Goal: Transaction & Acquisition: Purchase product/service

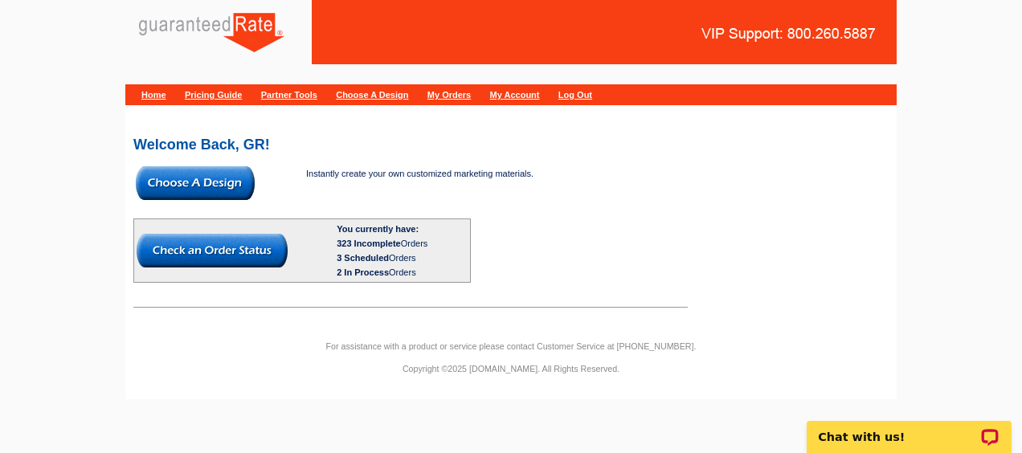
click at [218, 174] on img at bounding box center [195, 183] width 119 height 34
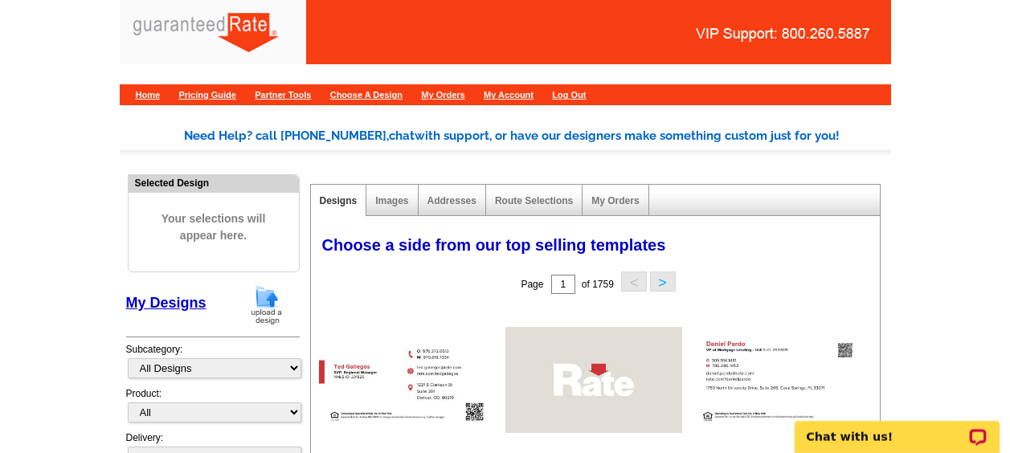
click at [262, 301] on img at bounding box center [267, 304] width 42 height 41
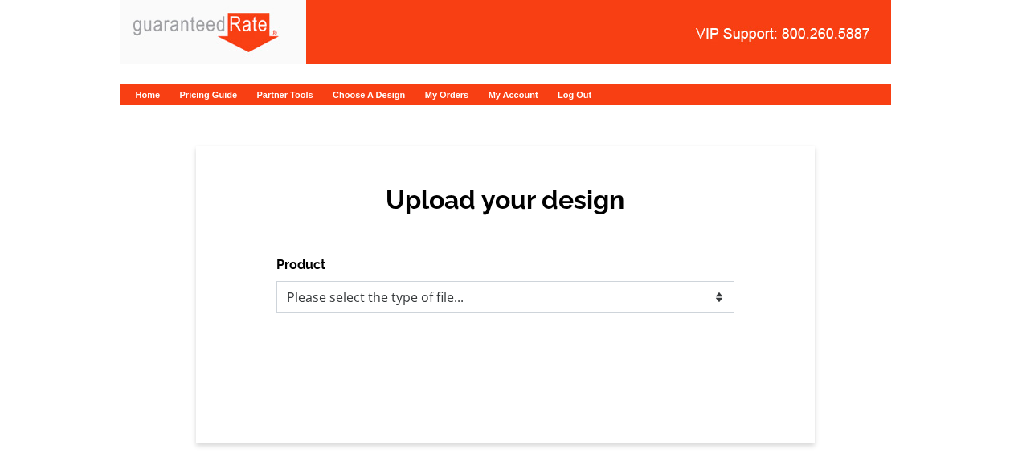
click at [311, 301] on select "Please select the type of file... Postcards Calendars Business Cards Letters an…" at bounding box center [505, 297] width 458 height 32
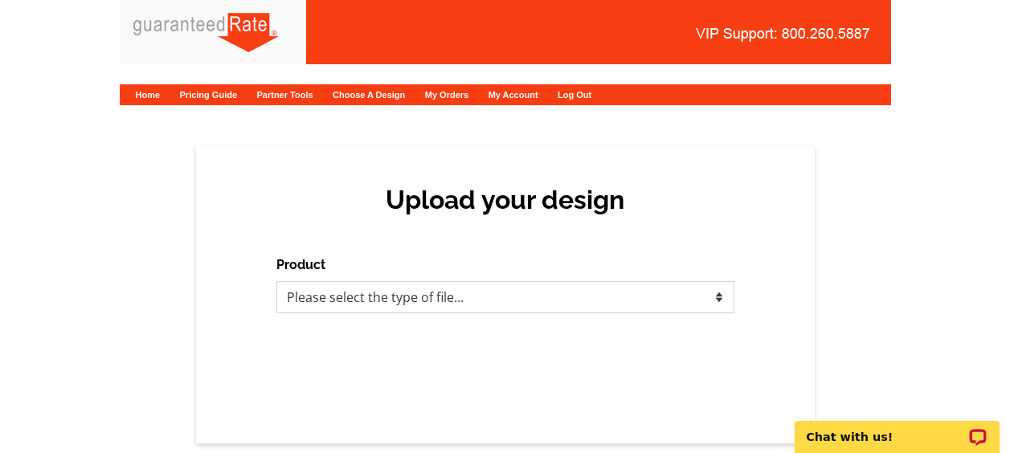
select select "1"
click at [276, 281] on select "Please select the type of file... Postcards Calendars Business Cards Letters an…" at bounding box center [505, 297] width 458 height 32
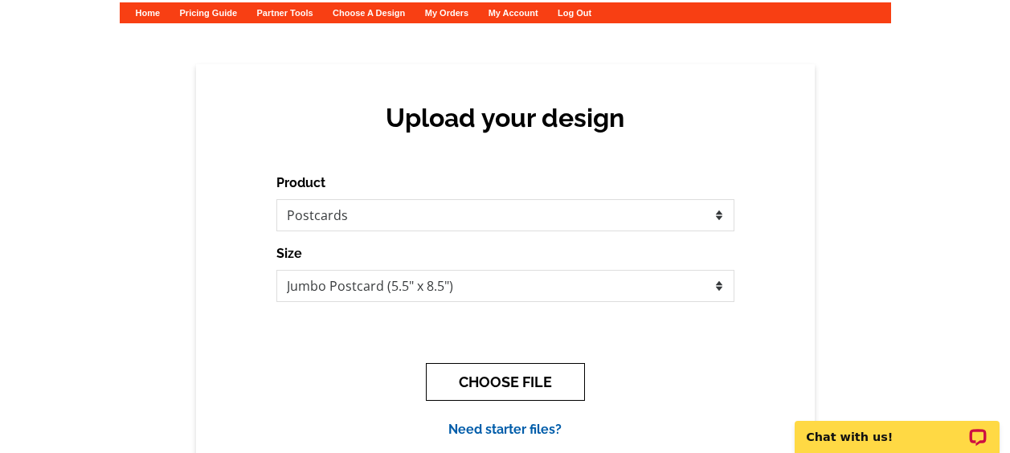
click at [494, 381] on button "CHOOSE FILE" at bounding box center [505, 382] width 159 height 38
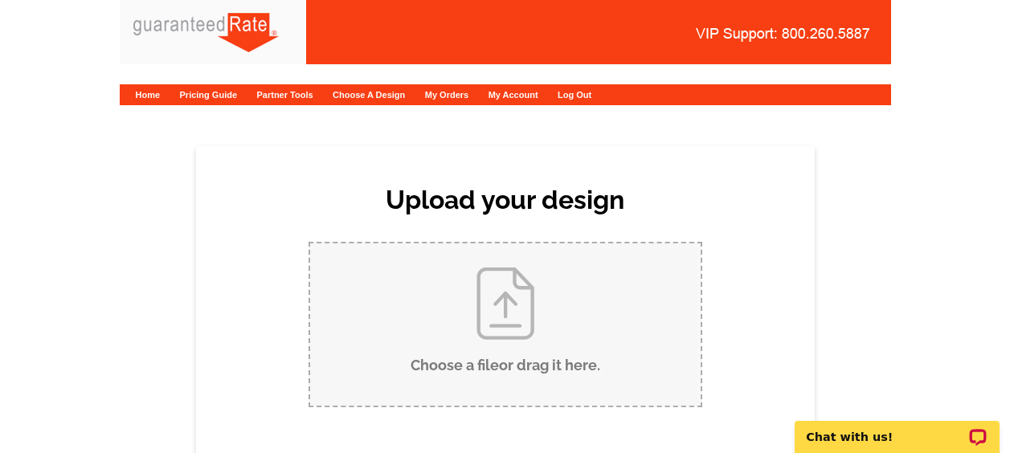
click at [472, 352] on input "Choose a file or drag it here ." at bounding box center [505, 324] width 391 height 162
type input "C:\fakepath\Updated.pdf"
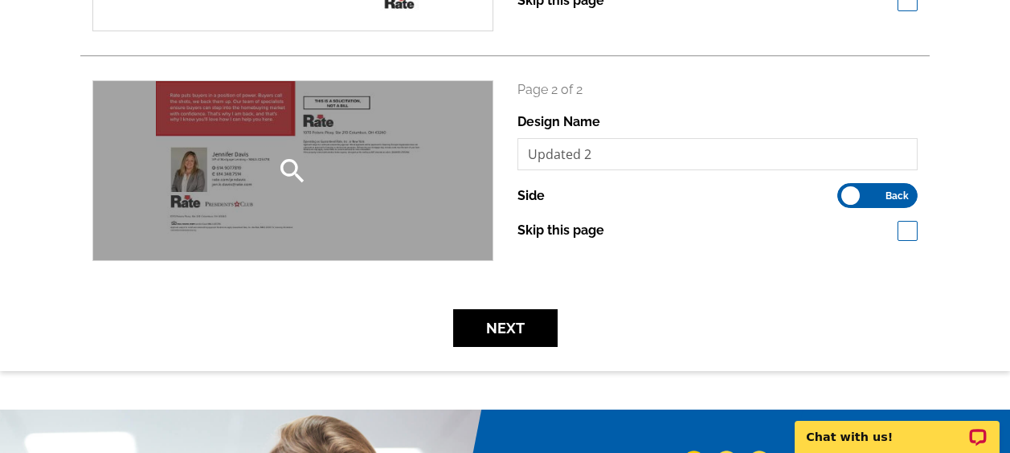
scroll to position [414, 0]
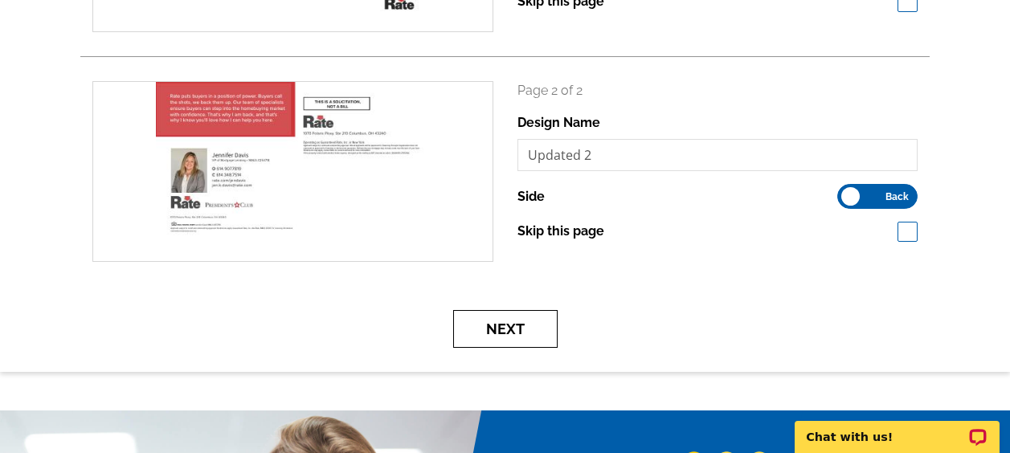
click at [499, 342] on button "Next" at bounding box center [505, 329] width 104 height 38
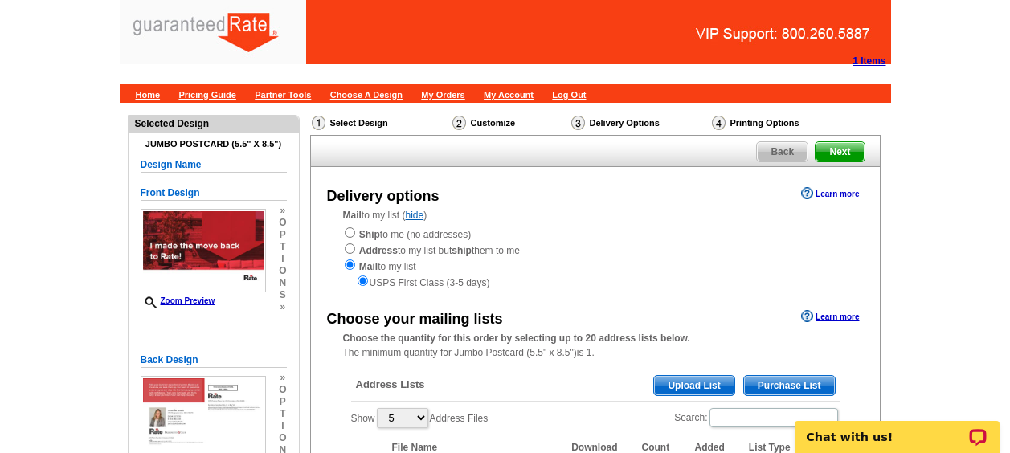
scroll to position [153, 0]
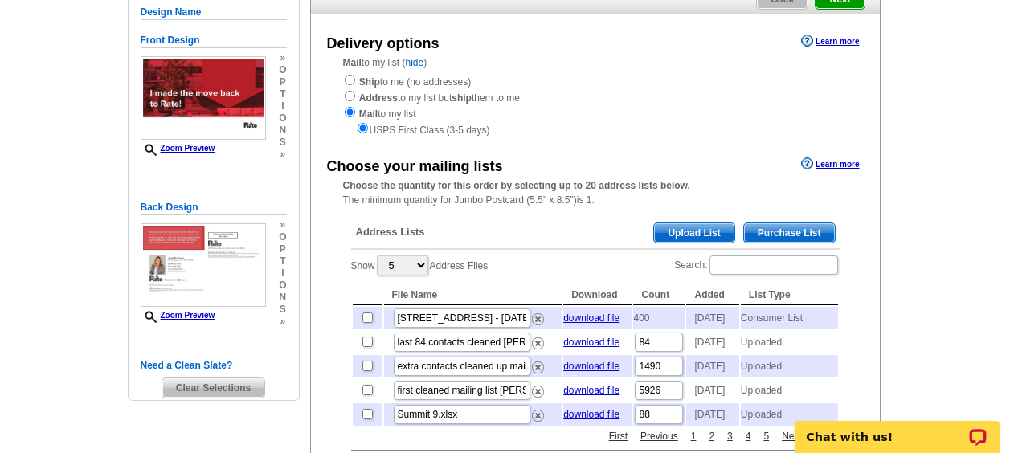
click at [693, 235] on span "Upload List" at bounding box center [694, 232] width 80 height 19
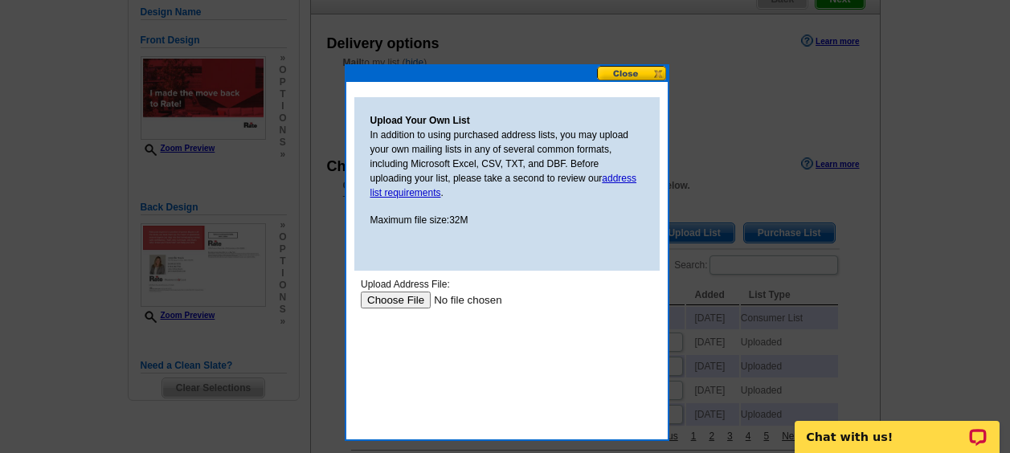
scroll to position [0, 0]
click at [396, 298] on input "file" at bounding box center [461, 300] width 203 height 17
type input "C:\fakepath\Jennifer K. Davis Filtered Contacts.xlsx"
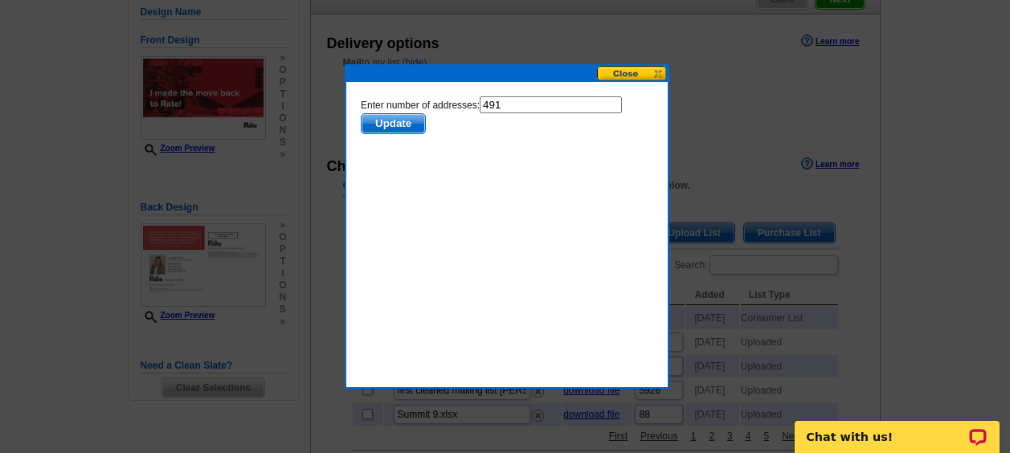
click at [513, 102] on input "491" at bounding box center [550, 104] width 142 height 17
type input "490"
click at [404, 121] on span "Update" at bounding box center [392, 123] width 63 height 19
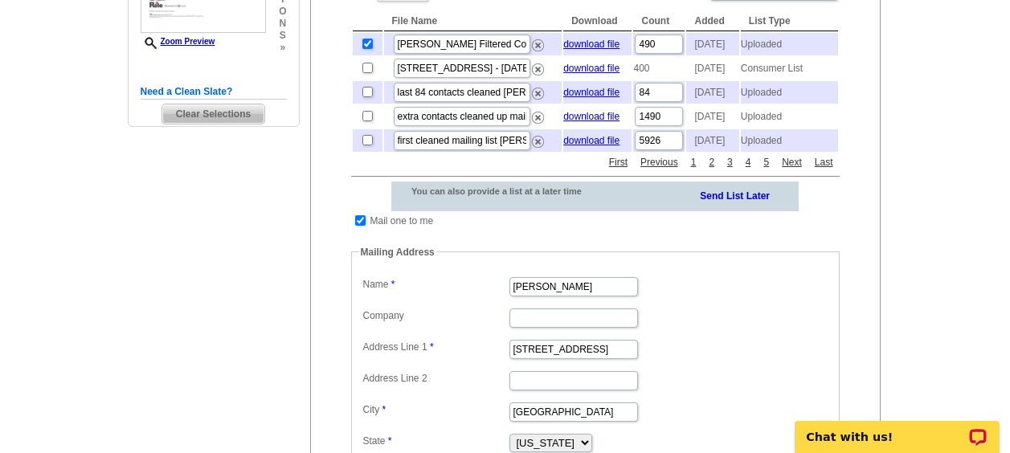
scroll to position [425, 0]
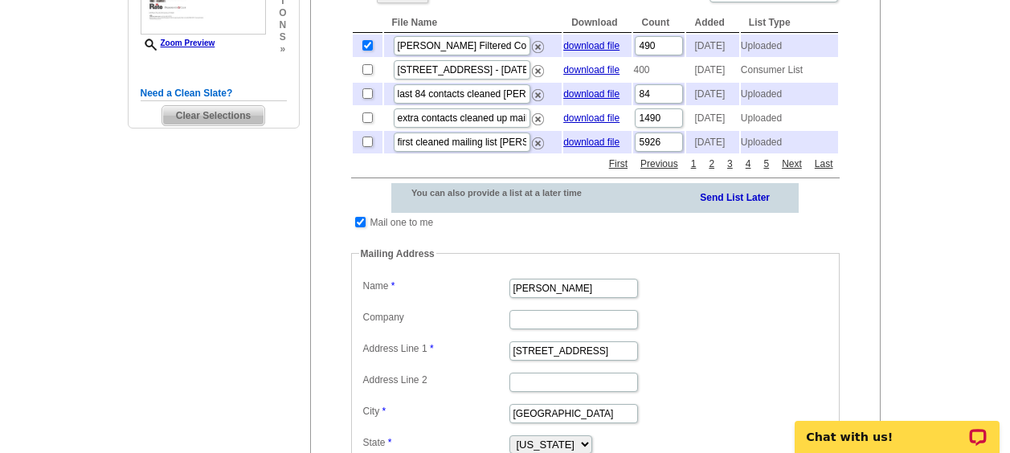
click at [361, 231] on td at bounding box center [360, 223] width 15 height 16
click at [362, 227] on input "checkbox" at bounding box center [360, 222] width 10 height 10
checkbox input "false"
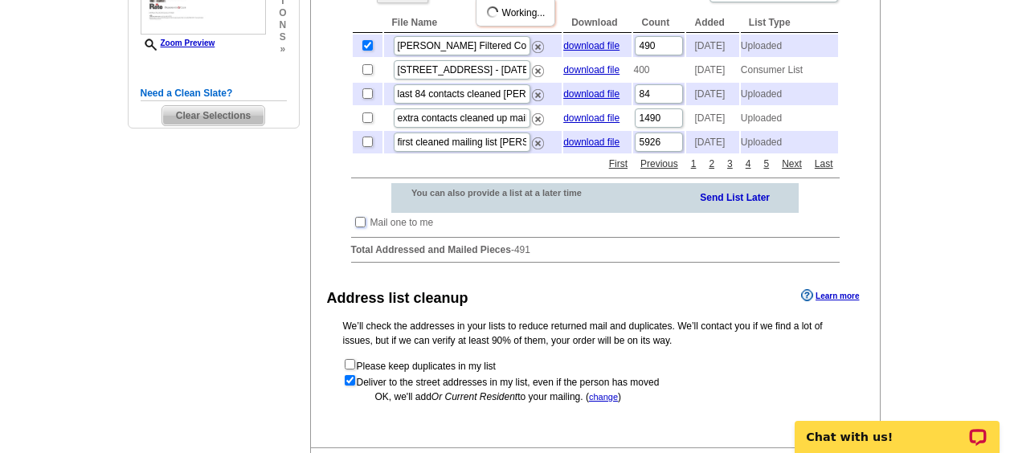
scroll to position [566, 0]
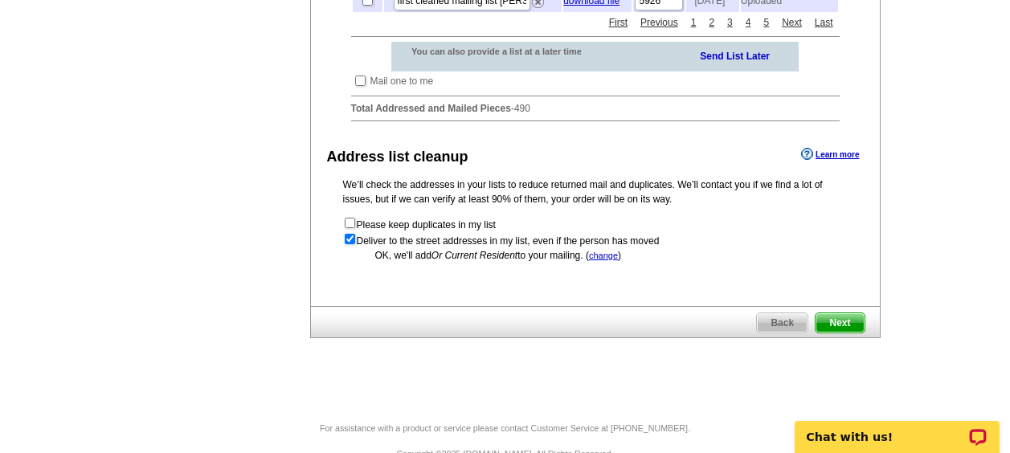
click at [835, 333] on span "Next" at bounding box center [840, 322] width 48 height 19
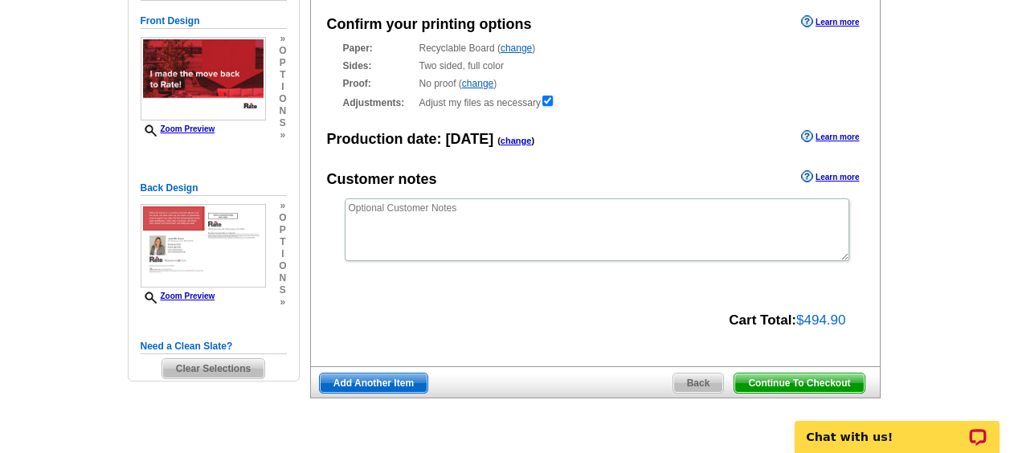
scroll to position [173, 0]
click at [756, 380] on span "Continue To Checkout" at bounding box center [798, 382] width 129 height 19
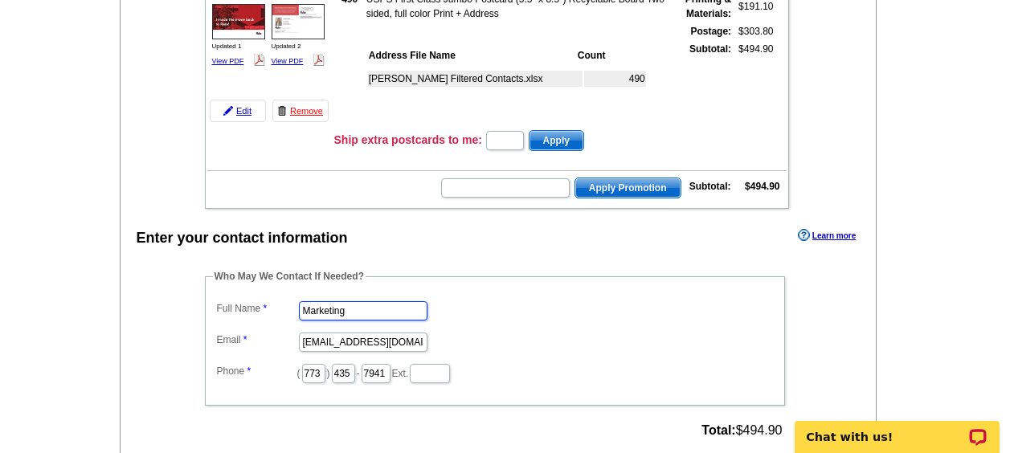
click at [369, 307] on input "Marketing" at bounding box center [363, 310] width 129 height 19
type input "M"
type input "[PERSON_NAME]"
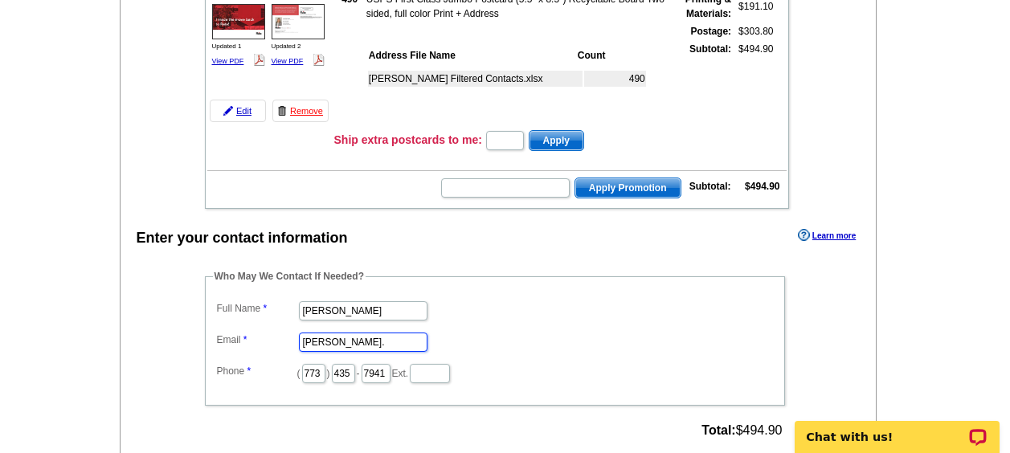
type input "[PERSON_NAME][EMAIL_ADDRESS][PERSON_NAME][DOMAIN_NAME]"
type input "312"
type input "509"
type input "4259"
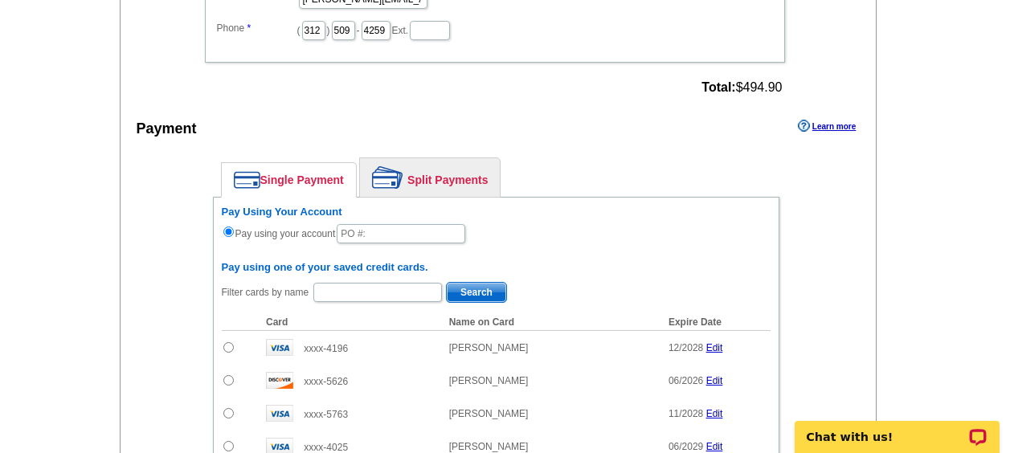
scroll to position [587, 0]
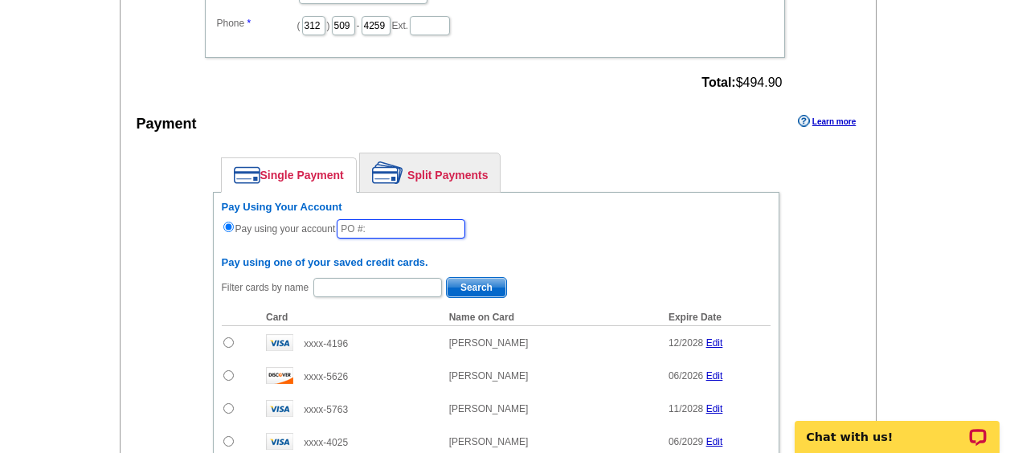
click at [375, 227] on input "text" at bounding box center [401, 228] width 129 height 19
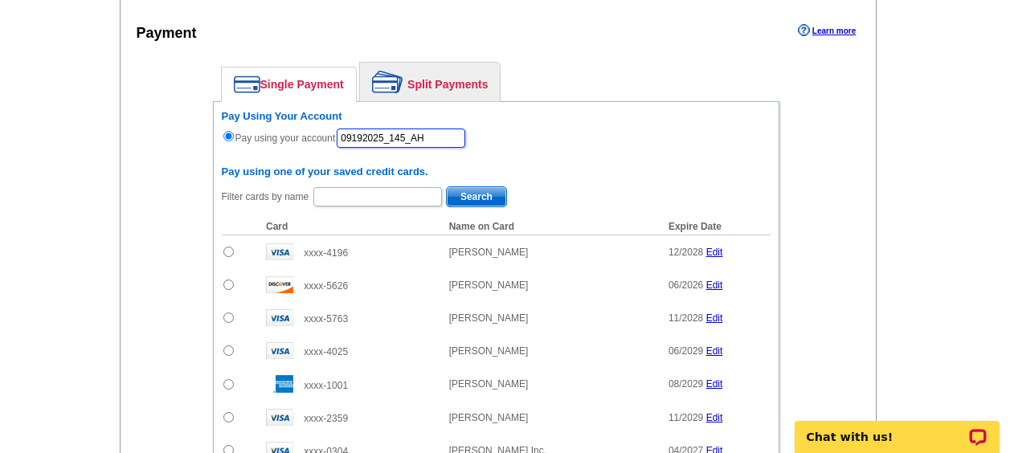
scroll to position [683, 0]
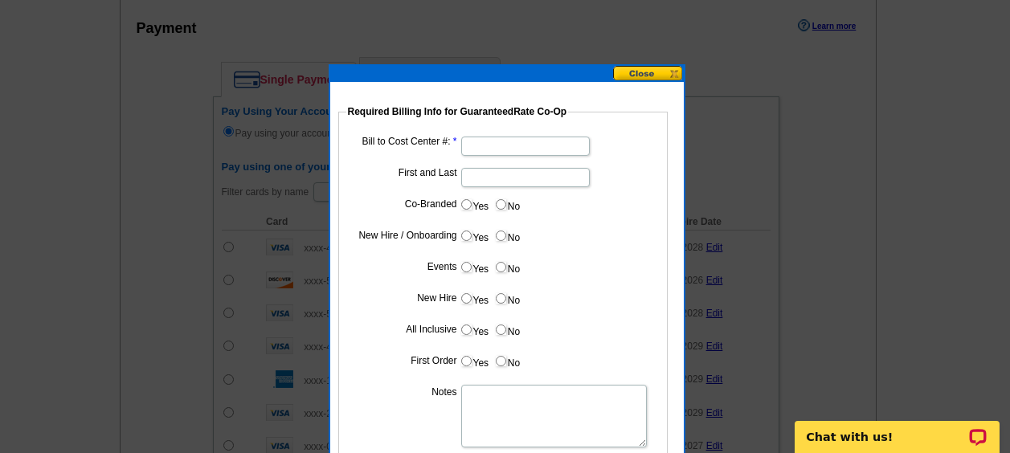
type input "09192025_145_AH"
click at [489, 143] on input "Bill to Cost Center #:" at bounding box center [525, 146] width 129 height 19
type input "1245"
type input "[PERSON_NAME]"
click at [505, 197] on label "No" at bounding box center [507, 204] width 26 height 18
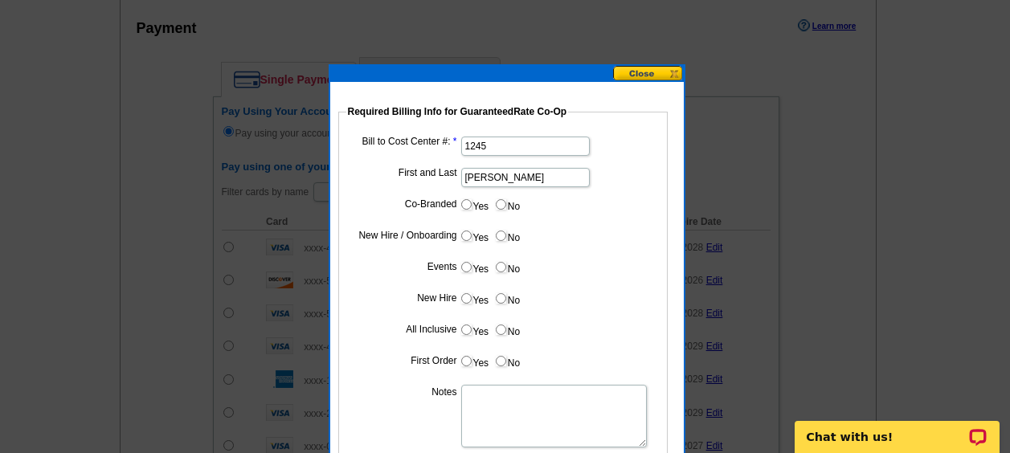
click at [505, 199] on input "No" at bounding box center [501, 204] width 10 height 10
radio input "true"
click at [468, 228] on label "Yes" at bounding box center [475, 236] width 30 height 18
click at [468, 231] on input "Yes" at bounding box center [466, 236] width 10 height 10
radio input "true"
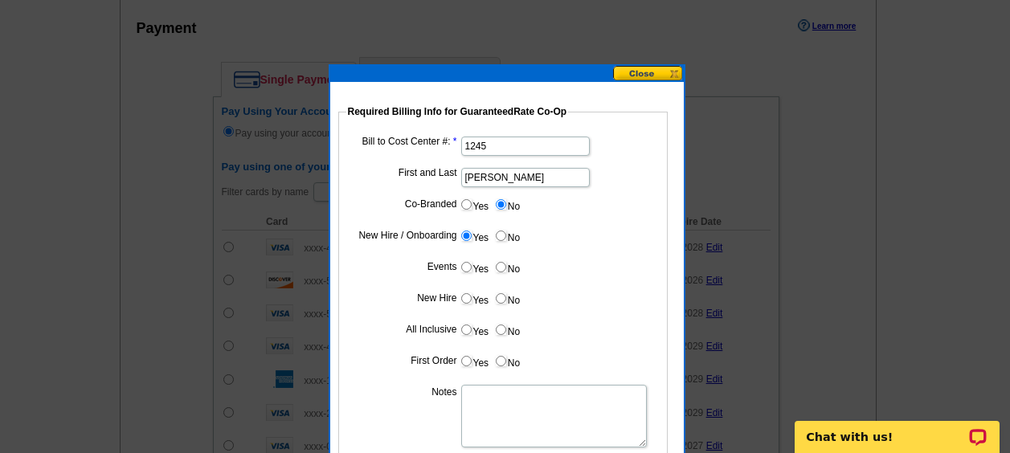
click at [505, 267] on input "No" at bounding box center [501, 267] width 10 height 10
radio input "true"
click at [468, 292] on label "Yes" at bounding box center [475, 298] width 30 height 18
click at [468, 293] on input "Yes" at bounding box center [466, 298] width 10 height 10
radio input "true"
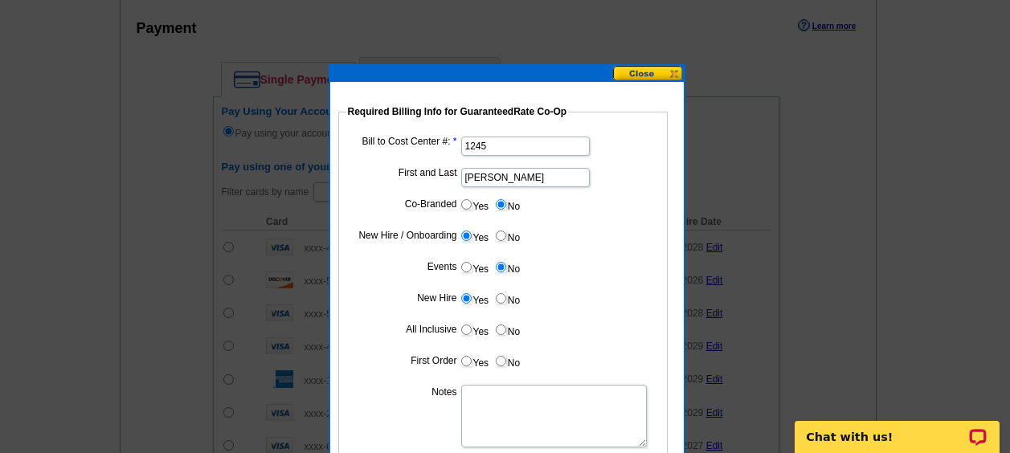
click at [493, 315] on dl "Bill to Cost Center #: 1245 First and Last [PERSON_NAME] Co-Branded Yes No Cost…" at bounding box center [502, 301] width 313 height 337
click at [500, 329] on input "No" at bounding box center [501, 330] width 10 height 10
radio input "true"
click at [460, 363] on label "Yes" at bounding box center [475, 361] width 30 height 18
click at [461, 363] on input "Yes" at bounding box center [466, 361] width 10 height 10
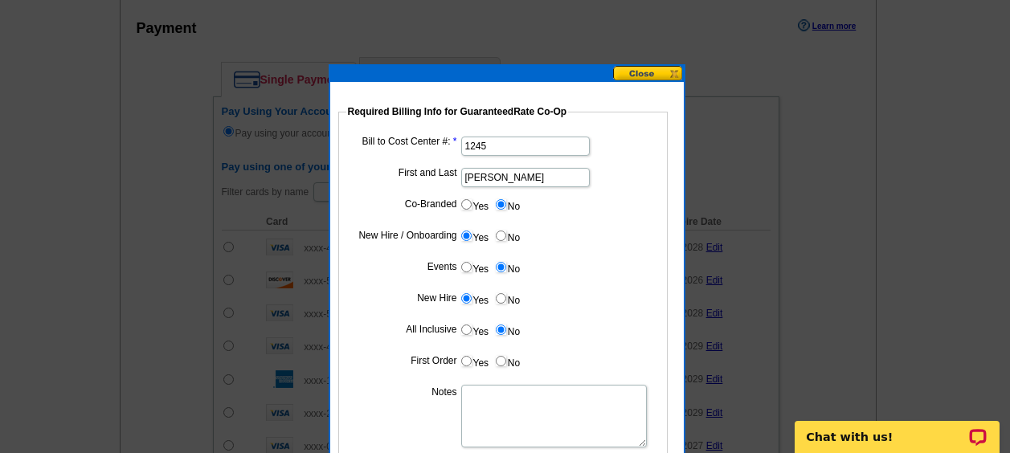
radio input "true"
click at [513, 414] on textarea "Notes" at bounding box center [554, 416] width 186 height 63
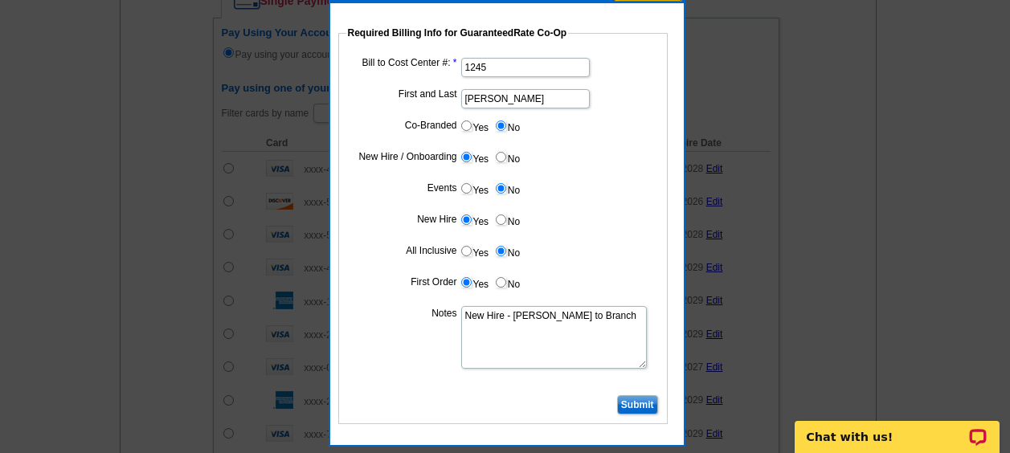
scroll to position [767, 0]
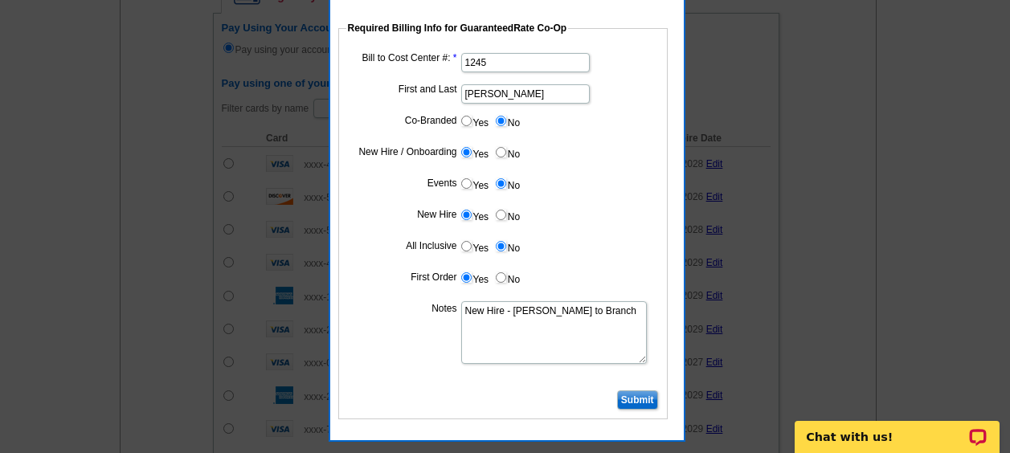
type textarea "New Hire - [PERSON_NAME] to Branch"
click at [635, 399] on input "Submit" at bounding box center [637, 400] width 41 height 19
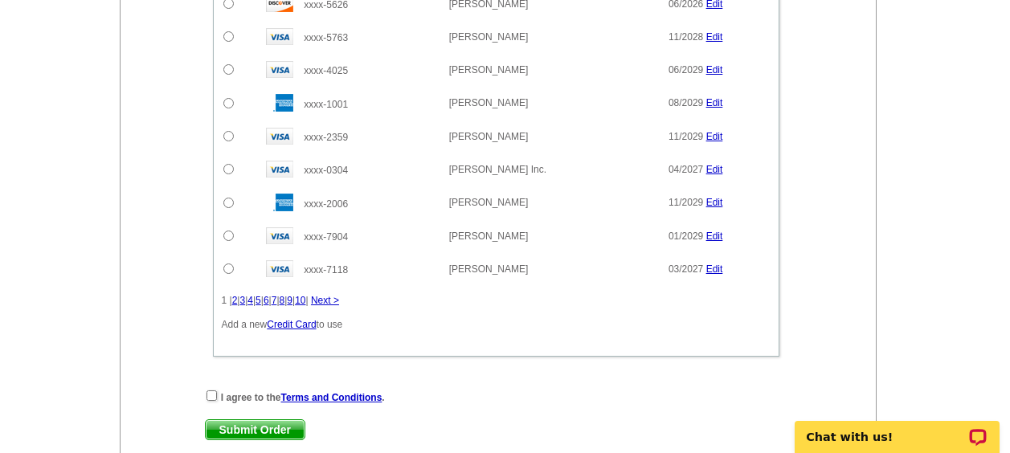
scroll to position [960, 0]
click at [213, 392] on input "checkbox" at bounding box center [212, 395] width 10 height 10
checkbox input "true"
click at [285, 423] on span "Submit Order" at bounding box center [255, 428] width 99 height 19
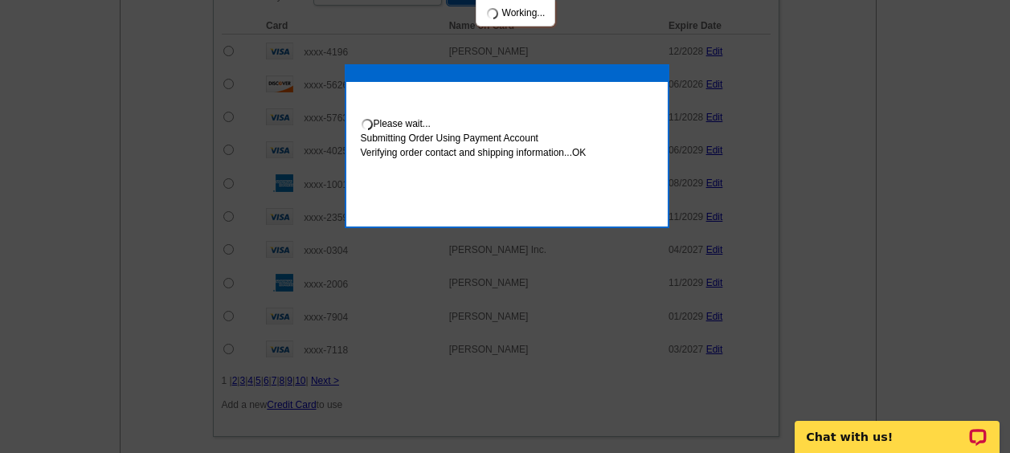
scroll to position [1041, 0]
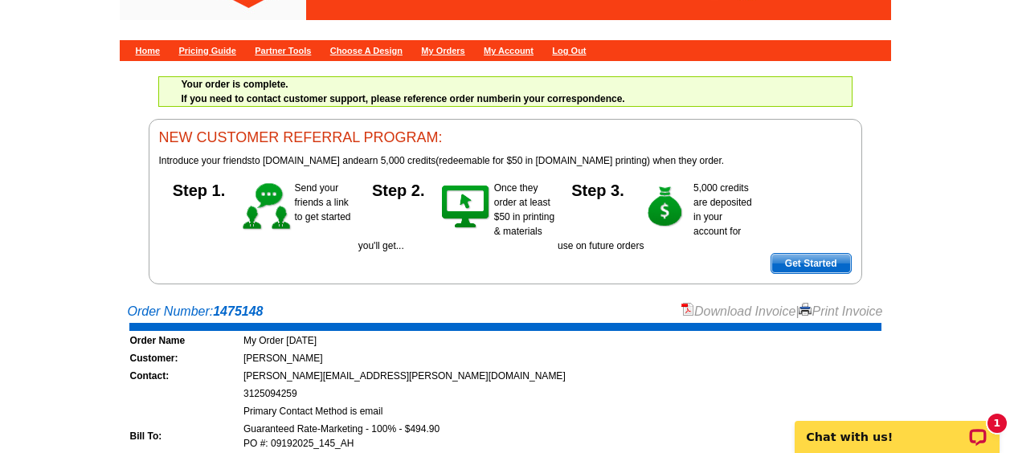
click at [725, 312] on link "Download Invoice" at bounding box center [738, 312] width 114 height 14
